Goal: Complete application form: Complete application form

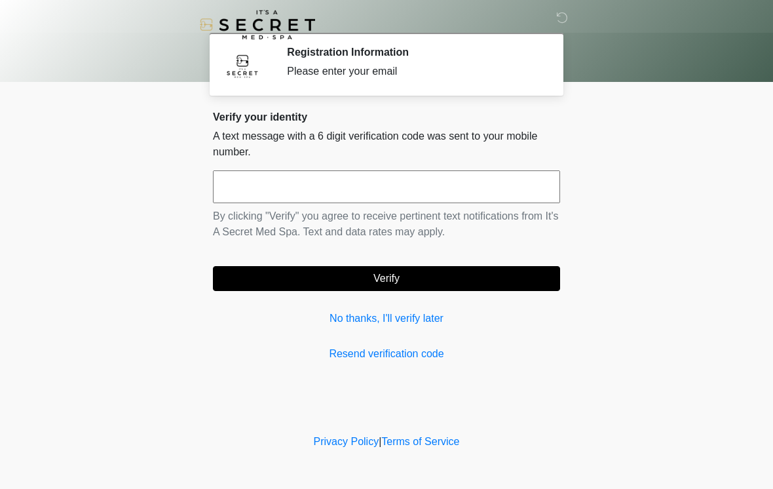
click at [400, 216] on p "By clicking "Verify" you agree to receive pertinent text notifications from It'…" at bounding box center [386, 223] width 347 height 31
click at [443, 187] on input "text" at bounding box center [386, 186] width 347 height 33
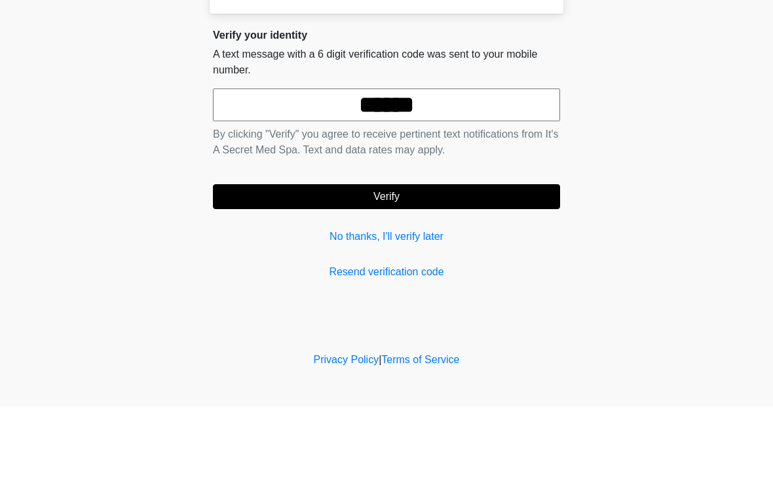
type input "******"
click at [452, 266] on button "Verify" at bounding box center [386, 278] width 347 height 25
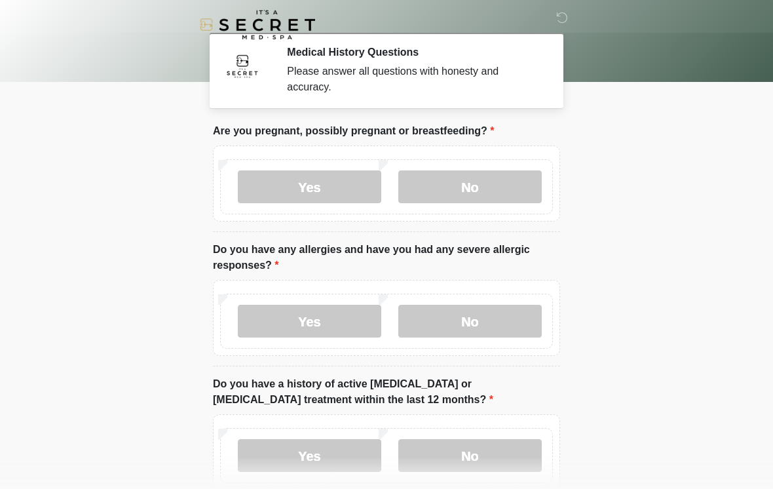
click at [651, 189] on body "‎ ‎ Medical History Questions Please answer all questions with honesty and accu…" at bounding box center [386, 244] width 773 height 489
click at [474, 197] on label "No" at bounding box center [469, 186] width 143 height 33
click at [478, 331] on label "No" at bounding box center [469, 321] width 143 height 33
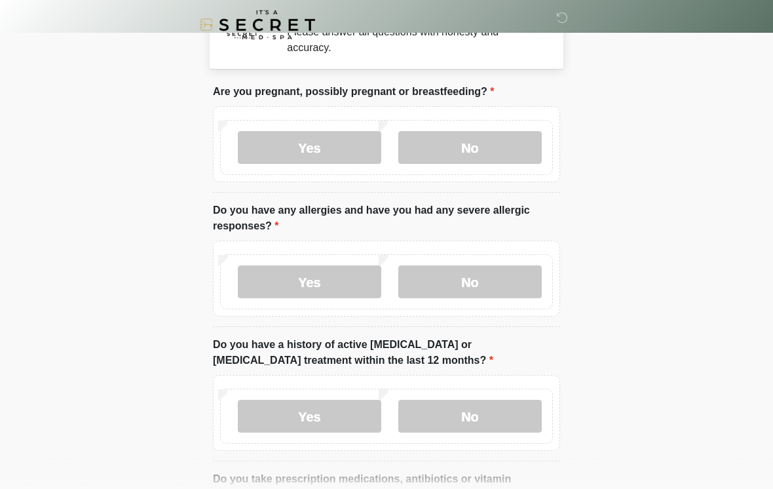
scroll to position [57, 0]
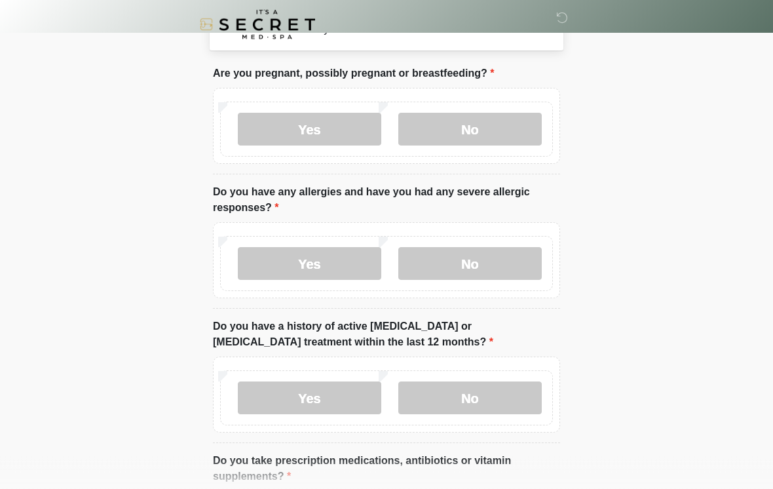
click at [506, 410] on label "No" at bounding box center [469, 398] width 143 height 33
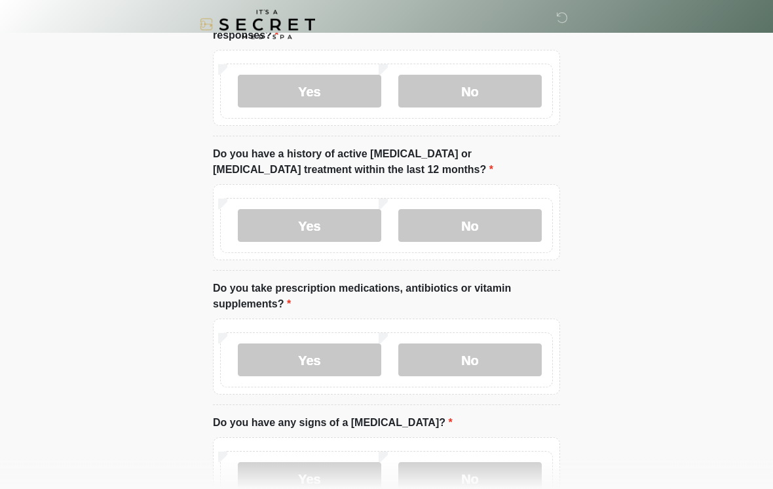
scroll to position [229, 0]
click at [476, 352] on label "No" at bounding box center [469, 360] width 143 height 33
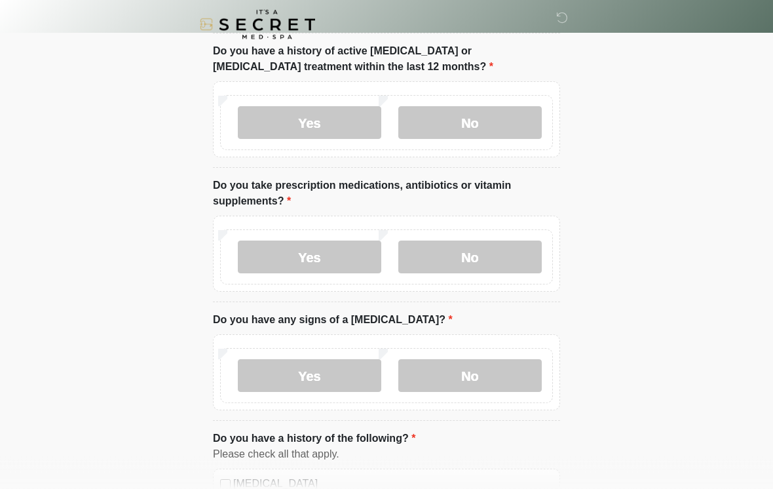
click at [479, 369] on label "No" at bounding box center [469, 376] width 143 height 33
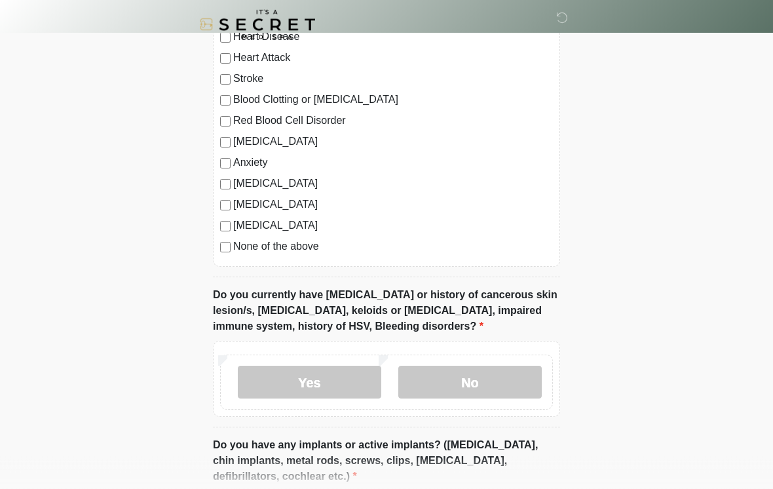
scroll to position [806, 0]
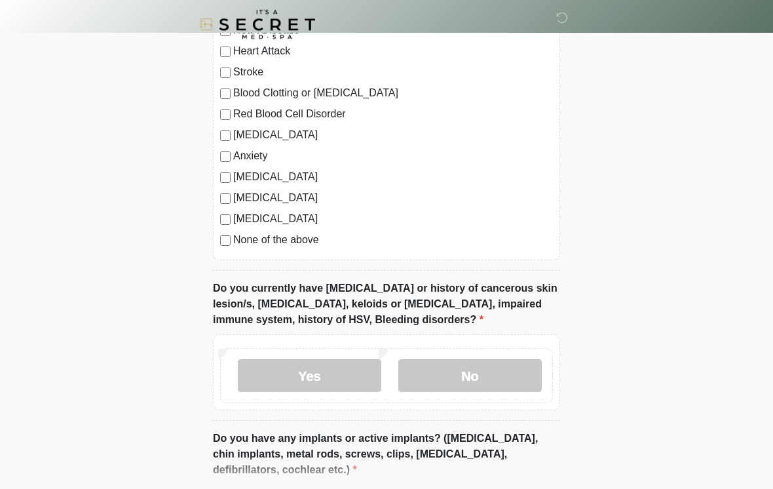
click at [294, 235] on label "None of the above" at bounding box center [393, 241] width 320 height 16
click at [257, 157] on label "Anxiety" at bounding box center [393, 157] width 320 height 16
click at [292, 240] on label "None of the above" at bounding box center [393, 241] width 320 height 16
click at [304, 243] on label "None of the above" at bounding box center [393, 241] width 320 height 16
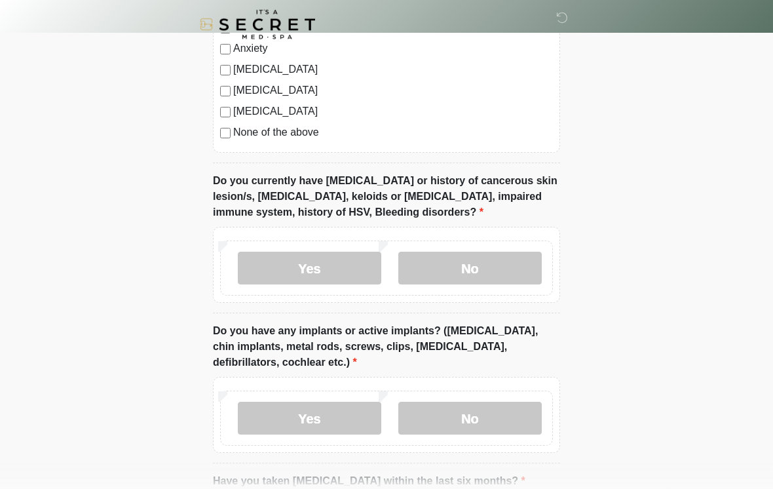
click at [482, 271] on label "No" at bounding box center [469, 268] width 143 height 33
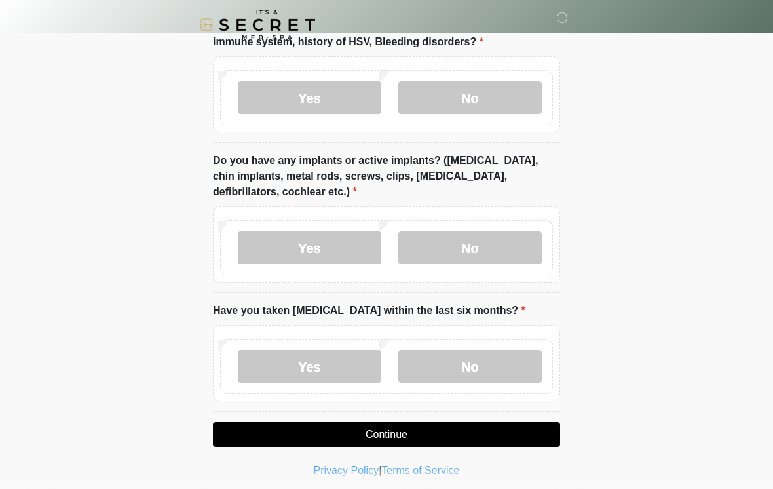
scroll to position [1087, 0]
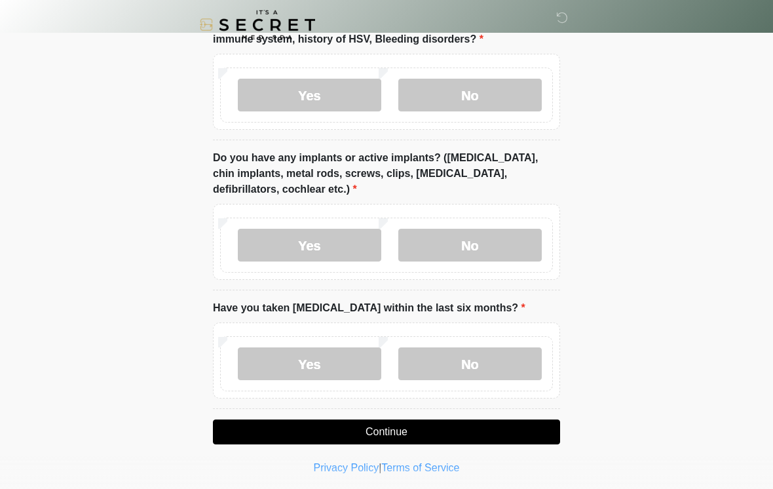
click at [491, 248] on label "No" at bounding box center [469, 245] width 143 height 33
click at [476, 376] on label "No" at bounding box center [469, 363] width 143 height 33
click at [417, 432] on button "Continue" at bounding box center [386, 431] width 347 height 25
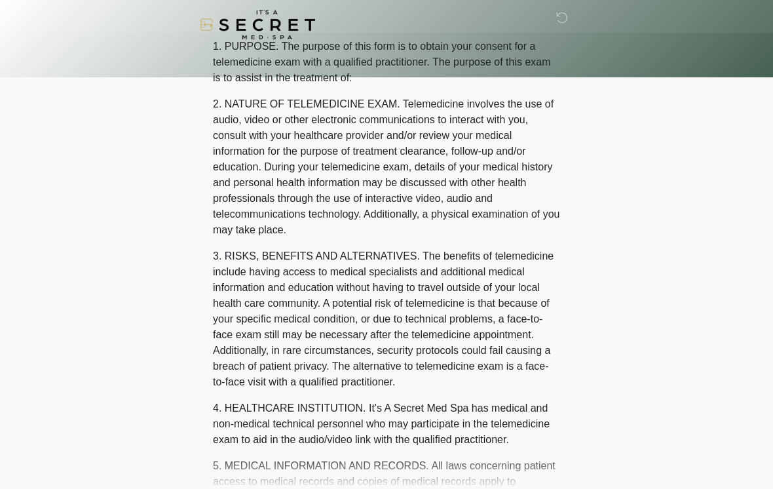
scroll to position [0, 0]
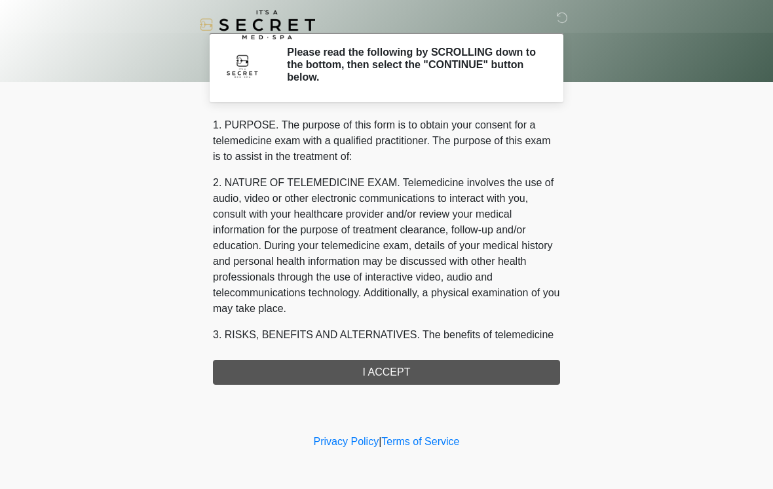
click at [442, 381] on div "1. PURPOSE. The purpose of this form is to obtain your consent for a telemedici…" at bounding box center [386, 250] width 347 height 267
click at [438, 365] on div "1. PURPOSE. The purpose of this form is to obtain your consent for a telemedici…" at bounding box center [386, 250] width 347 height 267
click at [397, 364] on div "1. PURPOSE. The purpose of this form is to obtain your consent for a telemedici…" at bounding box center [386, 250] width 347 height 267
click at [423, 365] on div "1. PURPOSE. The purpose of this form is to obtain your consent for a telemedici…" at bounding box center [386, 250] width 347 height 267
click at [403, 375] on div "1. PURPOSE. The purpose of this form is to obtain your consent for a telemedici…" at bounding box center [386, 250] width 347 height 267
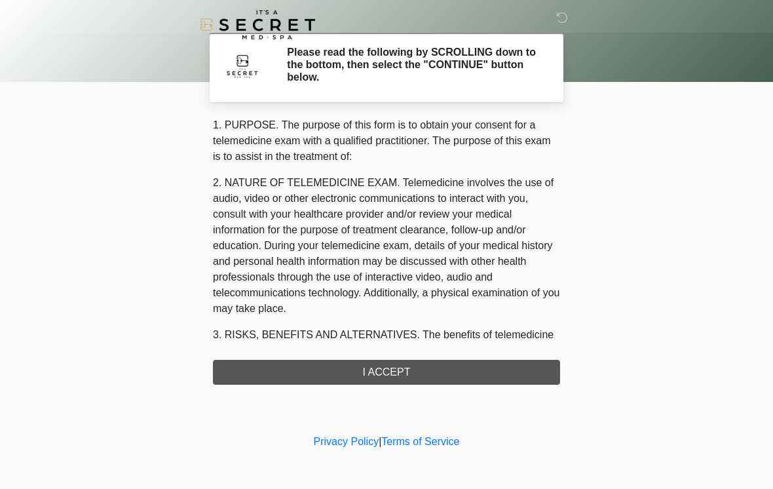
click at [400, 374] on div "1. PURPOSE. The purpose of this form is to obtain your consent for a telemedici…" at bounding box center [386, 250] width 347 height 267
click at [620, 240] on body "‎ ‎ Please read the following by SCROLLING down to the bottom, then select the …" at bounding box center [386, 244] width 773 height 489
click at [397, 365] on div "1. PURPOSE. The purpose of this form is to obtain your consent for a telemedici…" at bounding box center [386, 250] width 347 height 267
click at [396, 364] on div "1. PURPOSE. The purpose of this form is to obtain your consent for a telemedici…" at bounding box center [386, 250] width 347 height 267
click at [382, 374] on div "1. PURPOSE. The purpose of this form is to obtain your consent for a telemedici…" at bounding box center [386, 250] width 347 height 267
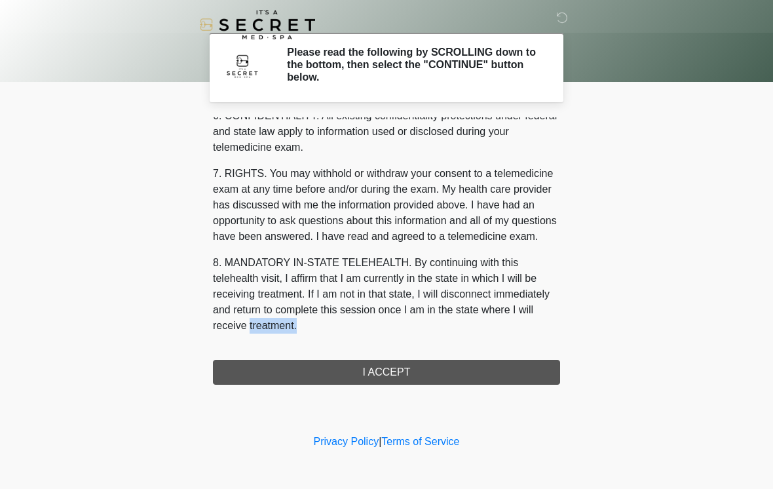
click at [404, 373] on div "1. PURPOSE. The purpose of this form is to obtain your consent for a telemedici…" at bounding box center [386, 250] width 347 height 267
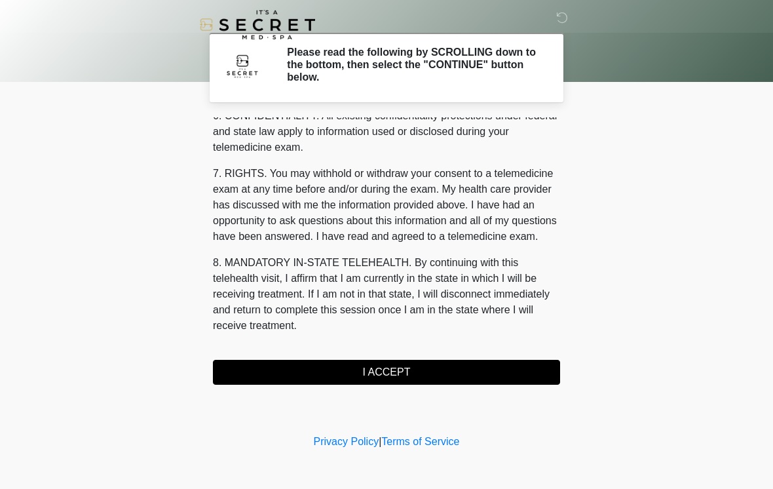
click at [407, 368] on button "I ACCEPT" at bounding box center [386, 372] width 347 height 25
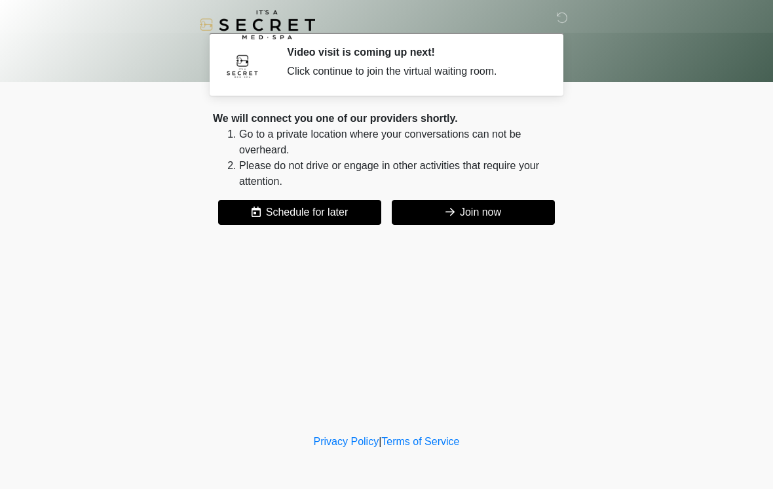
click at [466, 222] on button "Join now" at bounding box center [473, 212] width 163 height 25
